Goal: Information Seeking & Learning: Understand process/instructions

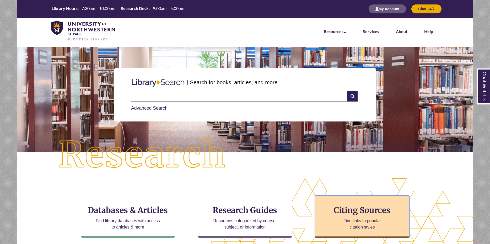
click at [393, 202] on div "Citing Sources Find links to popular citation styles" at bounding box center [362, 216] width 94 height 42
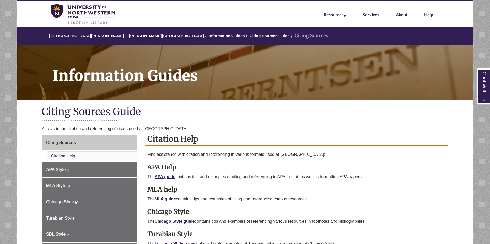
scroll to position [26, 0]
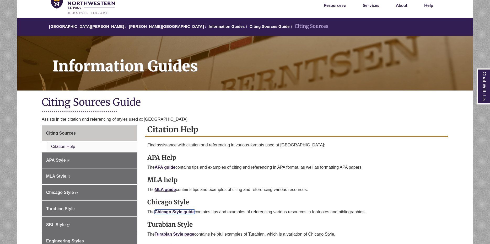
click at [181, 211] on link "Chicago Style guide" at bounding box center [175, 211] width 40 height 4
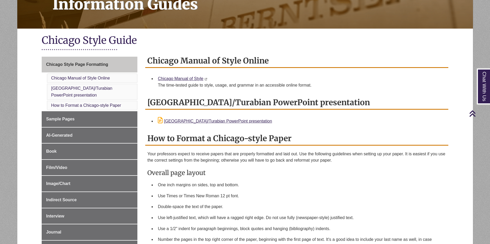
scroll to position [79, 0]
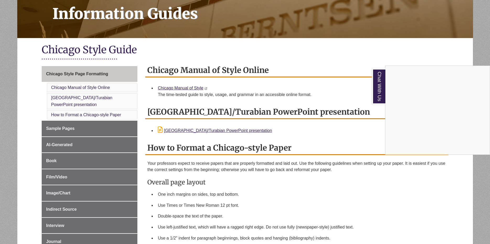
click at [178, 89] on div "Chat With Us" at bounding box center [245, 122] width 490 height 244
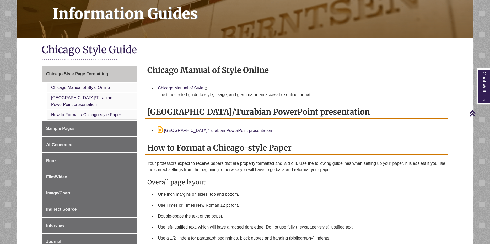
click at [181, 85] on div "Chicago Manual of Style This link opens in a new window This link opens in a ne…" at bounding box center [301, 91] width 286 height 13
click at [181, 87] on link "Chicago Manual of Style" at bounding box center [180, 88] width 45 height 4
click at [55, 239] on span "Journal" at bounding box center [53, 241] width 15 height 4
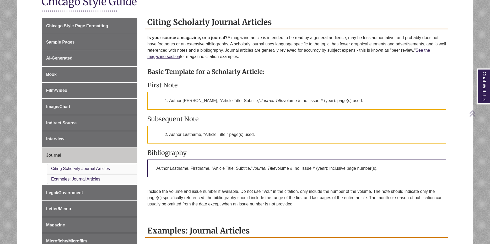
scroll to position [131, 0]
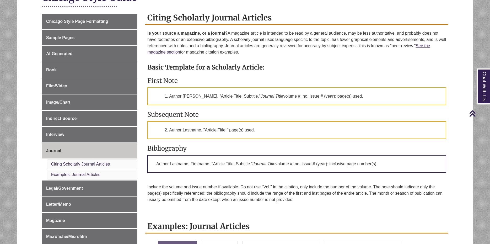
drag, startPoint x: 371, startPoint y: 98, endPoint x: 168, endPoint y: 97, distance: 202.8
click at [168, 97] on p "1. Author Firstname Lastname, "Article Title: Subtitle," Journal Title volume #…" at bounding box center [296, 96] width 299 height 18
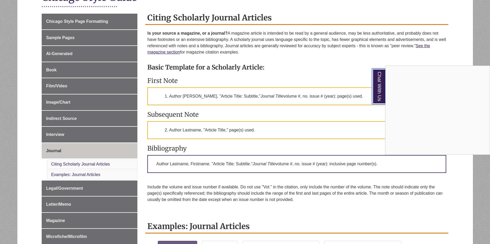
click at [380, 81] on link "Chat With Us" at bounding box center [378, 86] width 13 height 36
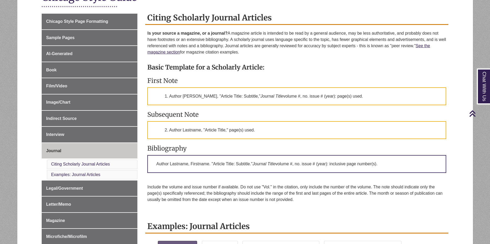
click at [275, 118] on h3 "Subsequent Note" at bounding box center [296, 114] width 299 height 8
drag, startPoint x: 258, startPoint y: 131, endPoint x: 170, endPoint y: 129, distance: 88.3
click at [170, 129] on p "2. Author Lastname, "Article Title," page(s) used." at bounding box center [296, 130] width 299 height 18
click at [266, 129] on p "2. Author Lastname, "Article Title," page(s) used." at bounding box center [296, 130] width 299 height 18
drag, startPoint x: 265, startPoint y: 128, endPoint x: 169, endPoint y: 130, distance: 96.4
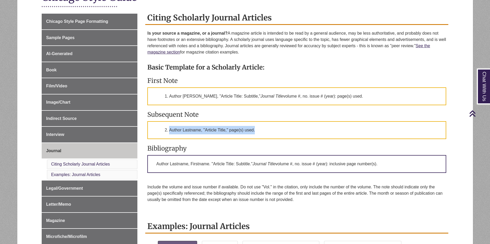
click at [169, 130] on p "2. Author Lastname, "Article Title," page(s) used." at bounding box center [296, 130] width 299 height 18
drag, startPoint x: 169, startPoint y: 130, endPoint x: 254, endPoint y: 100, distance: 90.7
click at [254, 100] on p "1. Author Firstname Lastname, "Article Title: Subtitle," Journal Title volume #…" at bounding box center [296, 96] width 299 height 18
drag, startPoint x: 394, startPoint y: 165, endPoint x: 156, endPoint y: 156, distance: 238.3
click at [156, 156] on p "Author Lastname, Firstname. "Article Title: Subtitle." Journal Title volume #, …" at bounding box center [296, 164] width 299 height 18
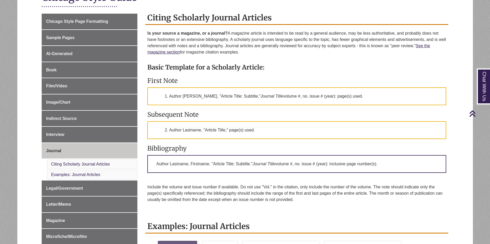
drag, startPoint x: 156, startPoint y: 156, endPoint x: 187, endPoint y: 152, distance: 30.9
click at [187, 152] on h3 "Bibliography" at bounding box center [296, 148] width 299 height 8
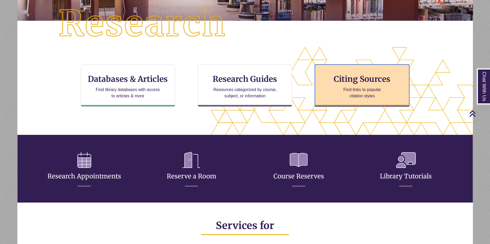
click at [354, 81] on h3 "Citing Sources" at bounding box center [362, 79] width 64 height 10
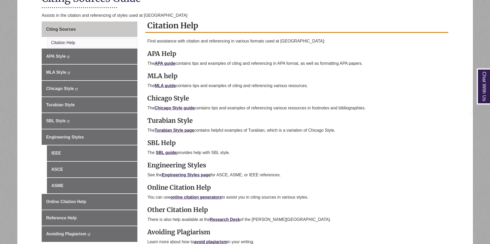
scroll to position [131, 0]
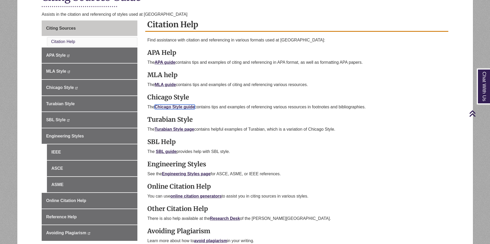
click at [171, 106] on link "Chicago Style guide" at bounding box center [175, 107] width 40 height 4
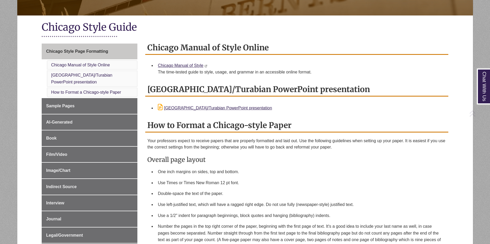
scroll to position [105, 0]
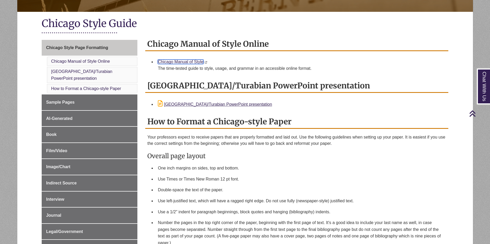
click at [169, 61] on link "Chicago Manual of Style" at bounding box center [180, 61] width 45 height 4
